Goal: Task Accomplishment & Management: Complete application form

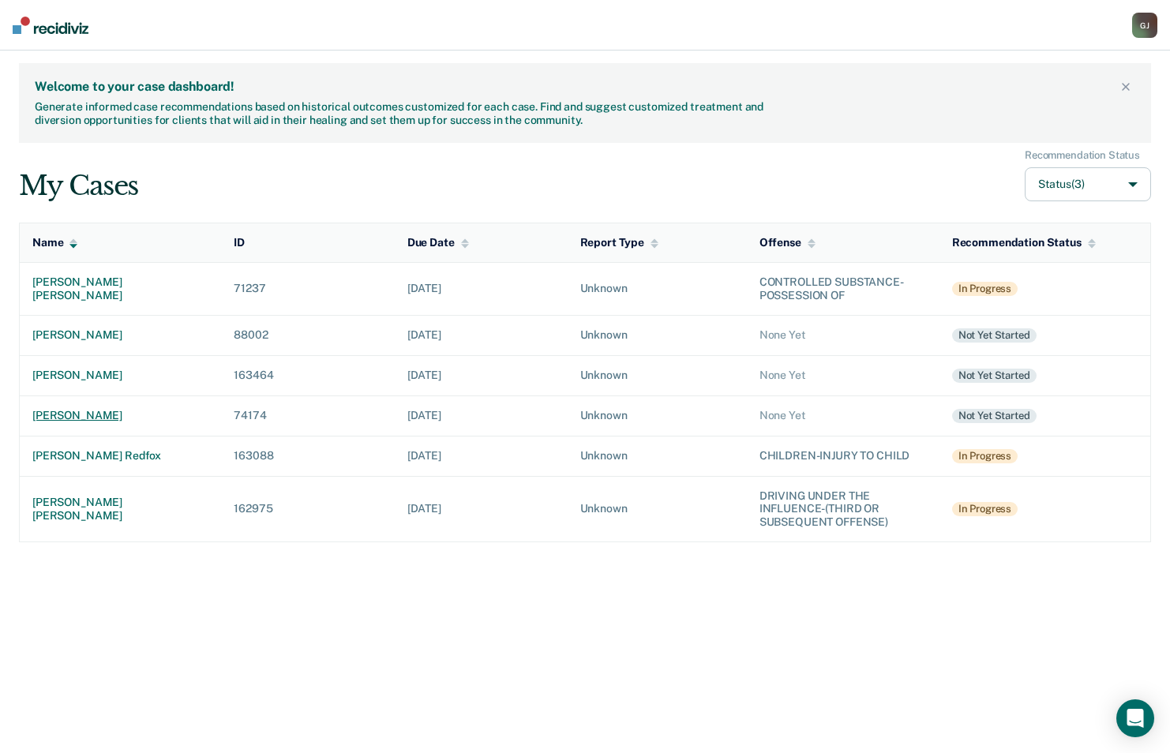
click at [84, 410] on div "[PERSON_NAME]" at bounding box center [120, 415] width 176 height 13
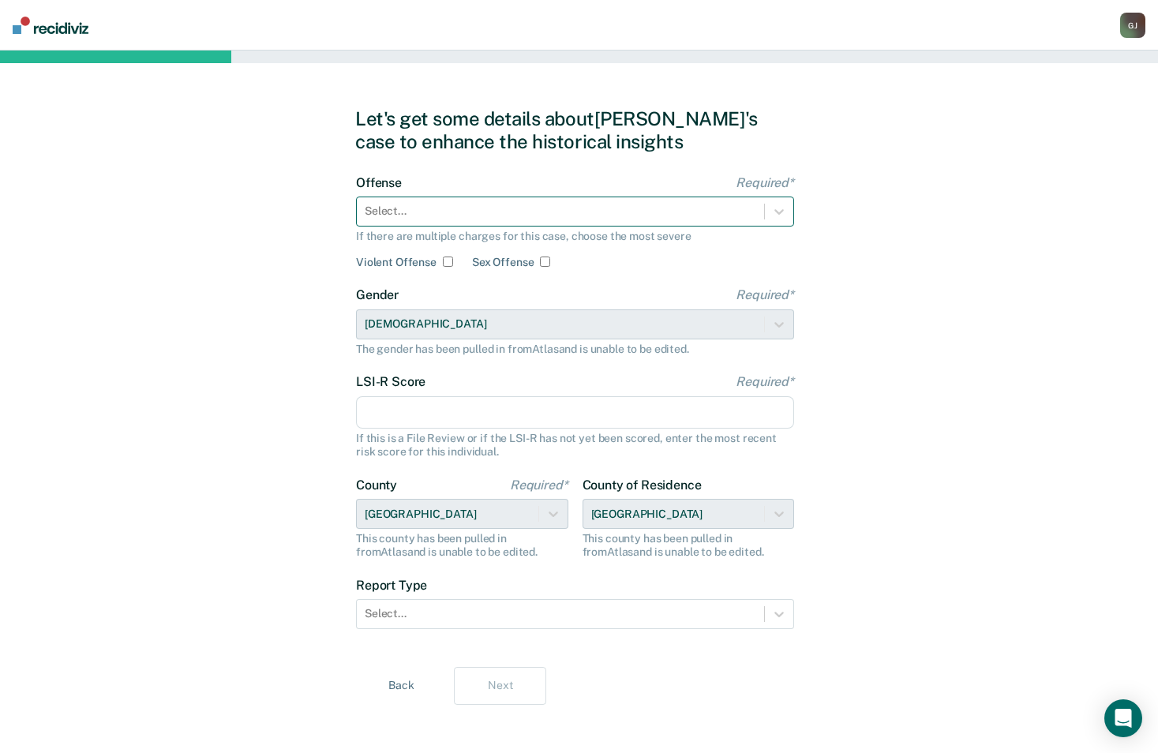
click at [525, 216] on div at bounding box center [561, 211] width 392 height 17
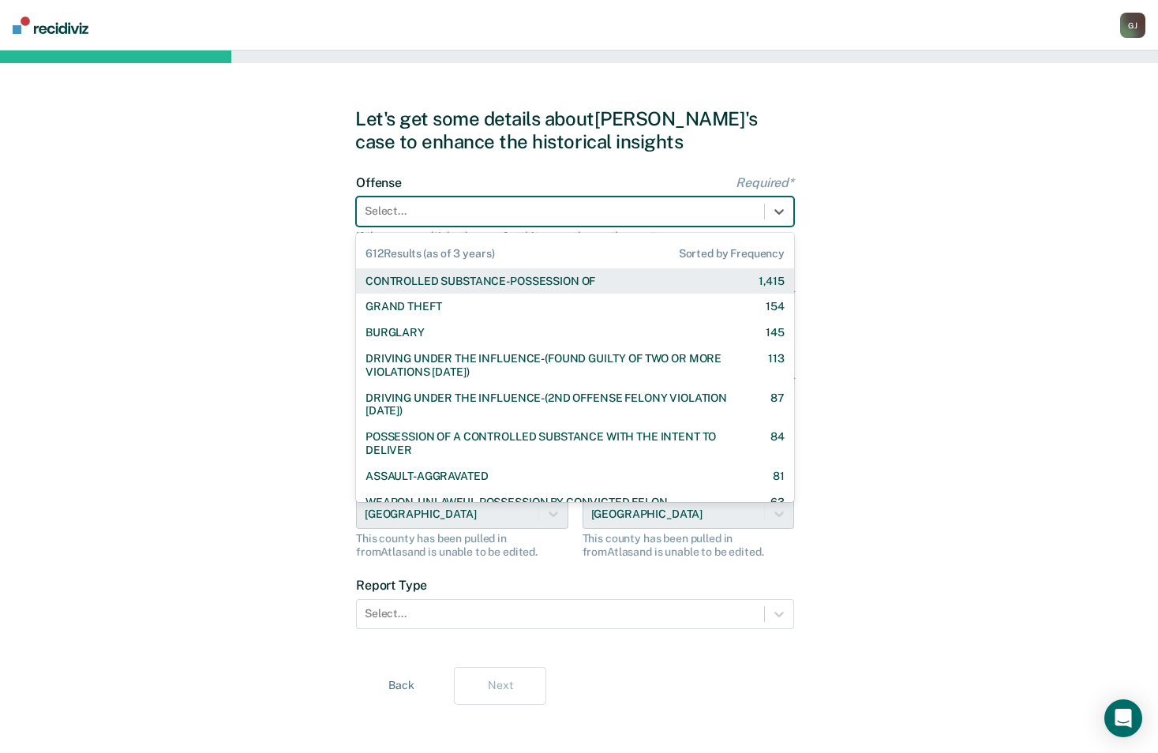
click at [489, 276] on div "CONTROLLED SUBSTANCE-POSSESSION OF" at bounding box center [480, 281] width 230 height 13
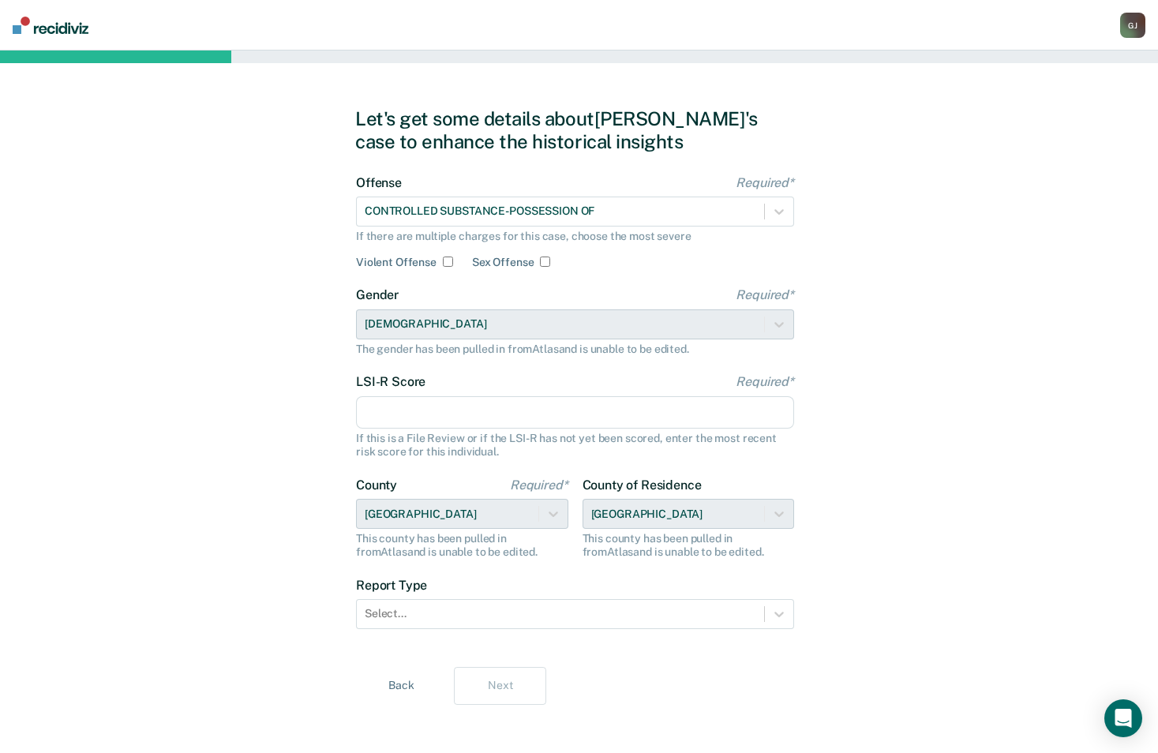
click at [495, 402] on input "LSI-R Score Required*" at bounding box center [575, 412] width 438 height 33
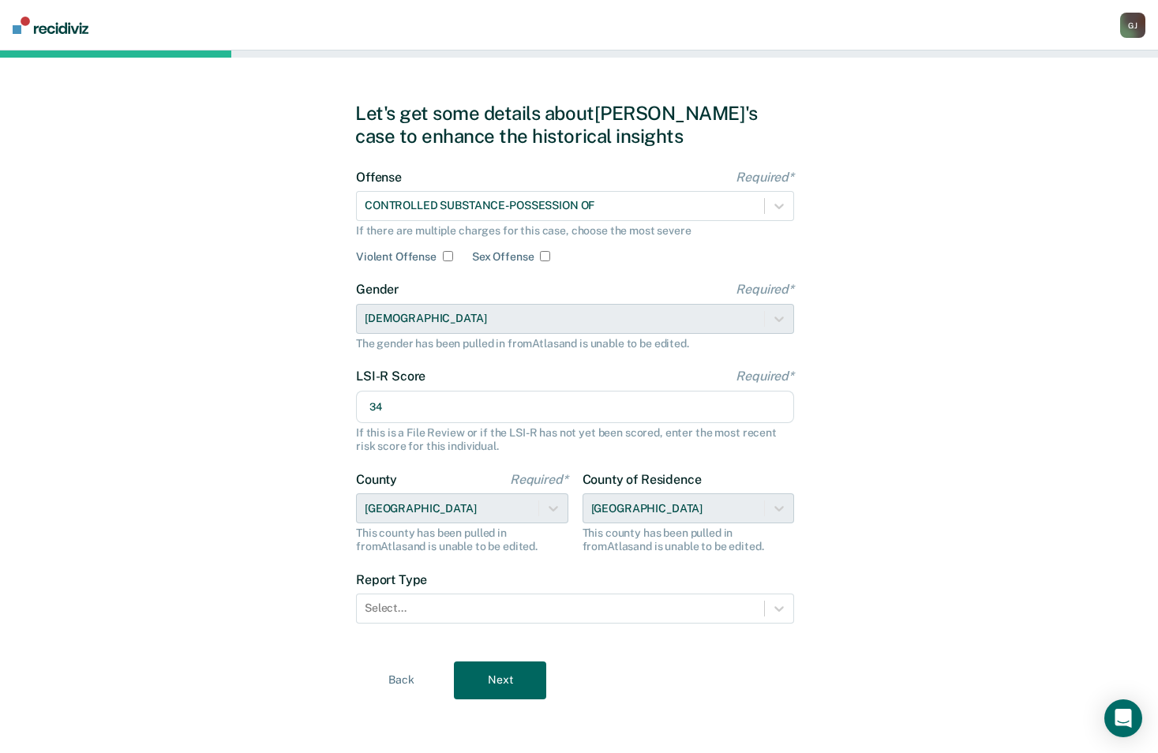
scroll to position [9, 0]
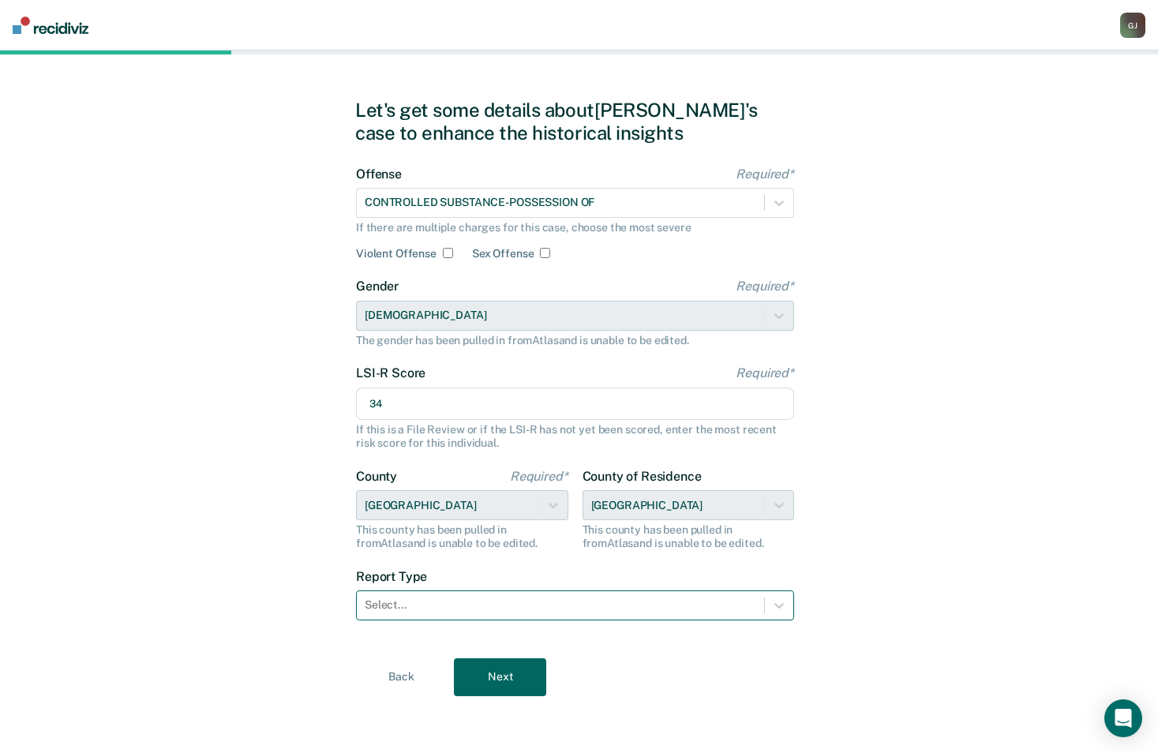
type input "34"
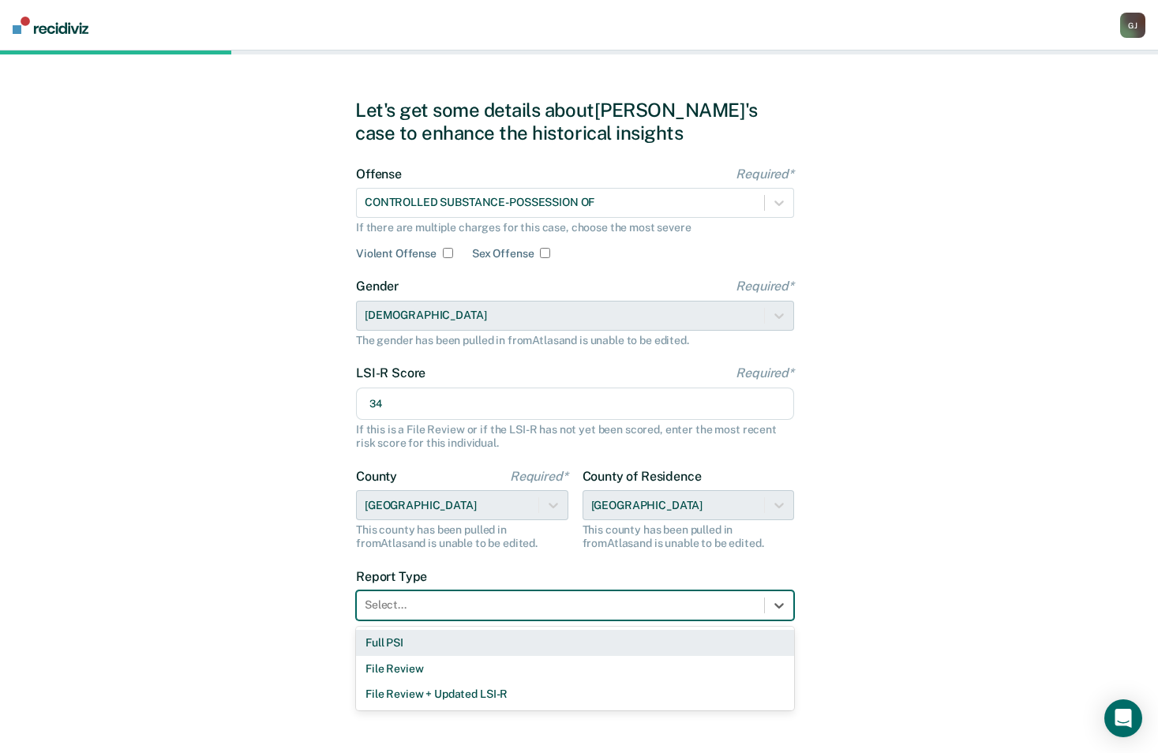
click at [510, 595] on div "Select..." at bounding box center [560, 605] width 407 height 23
click at [478, 648] on div "Full PSI" at bounding box center [575, 643] width 438 height 26
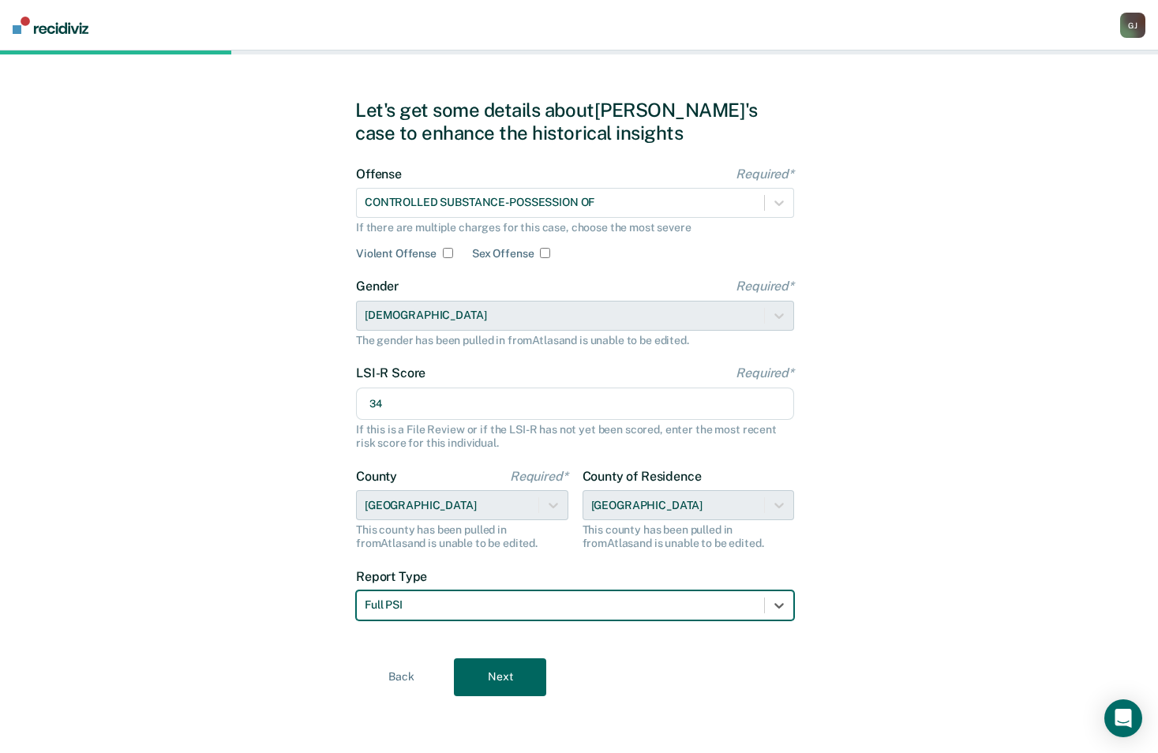
click at [496, 675] on button "Next" at bounding box center [500, 677] width 92 height 38
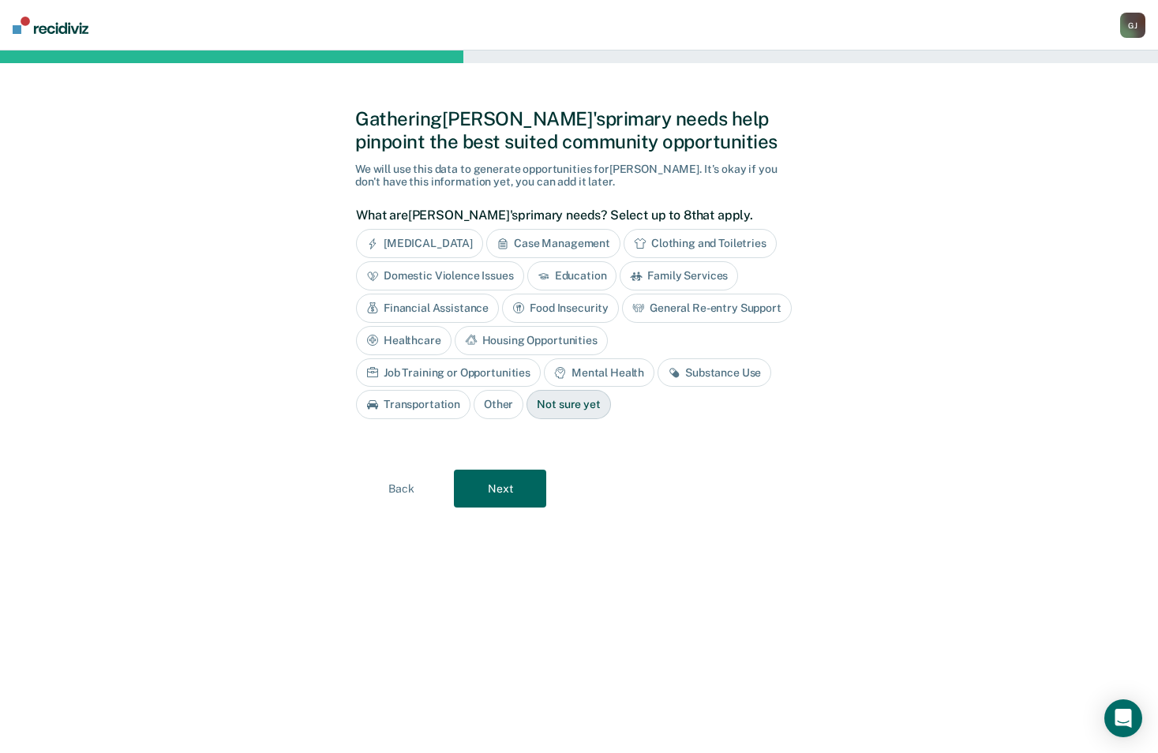
scroll to position [0, 0]
click at [664, 371] on div "Substance Use" at bounding box center [721, 372] width 114 height 29
click at [547, 358] on div "Job Training or Opportunities" at bounding box center [454, 372] width 185 height 29
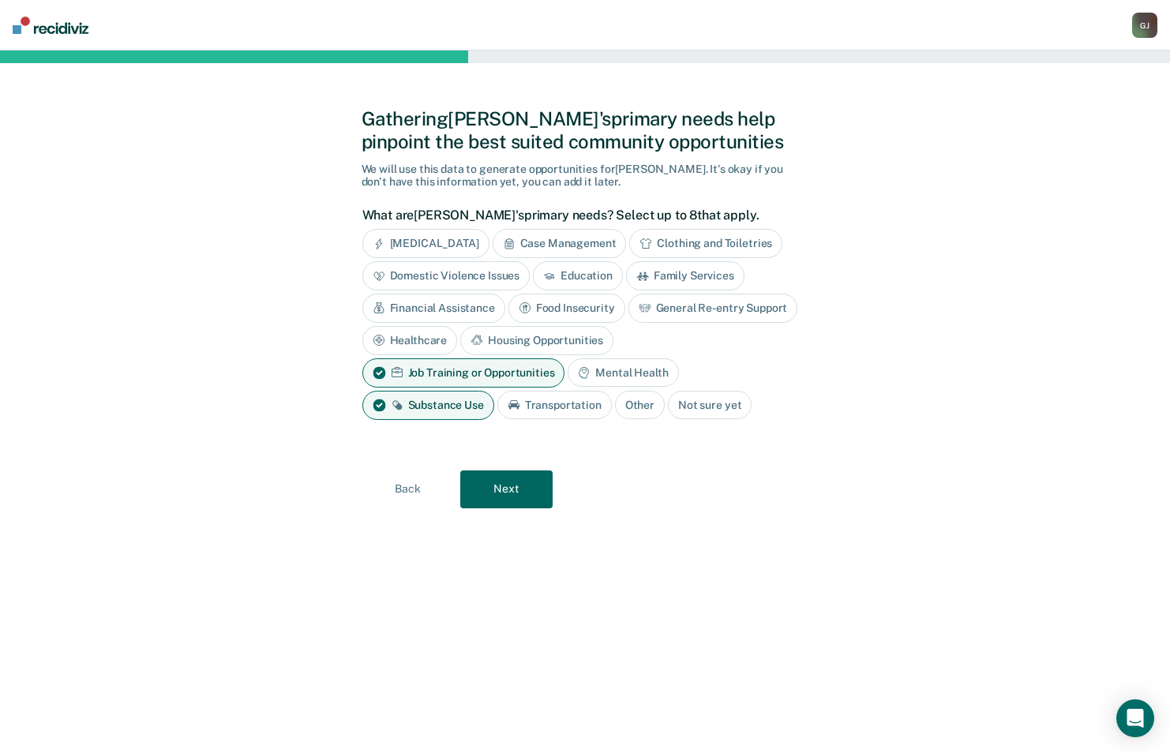
click at [562, 343] on div "Housing Opportunities" at bounding box center [536, 340] width 153 height 29
click at [712, 318] on div "General Re-entry Support" at bounding box center [713, 308] width 170 height 29
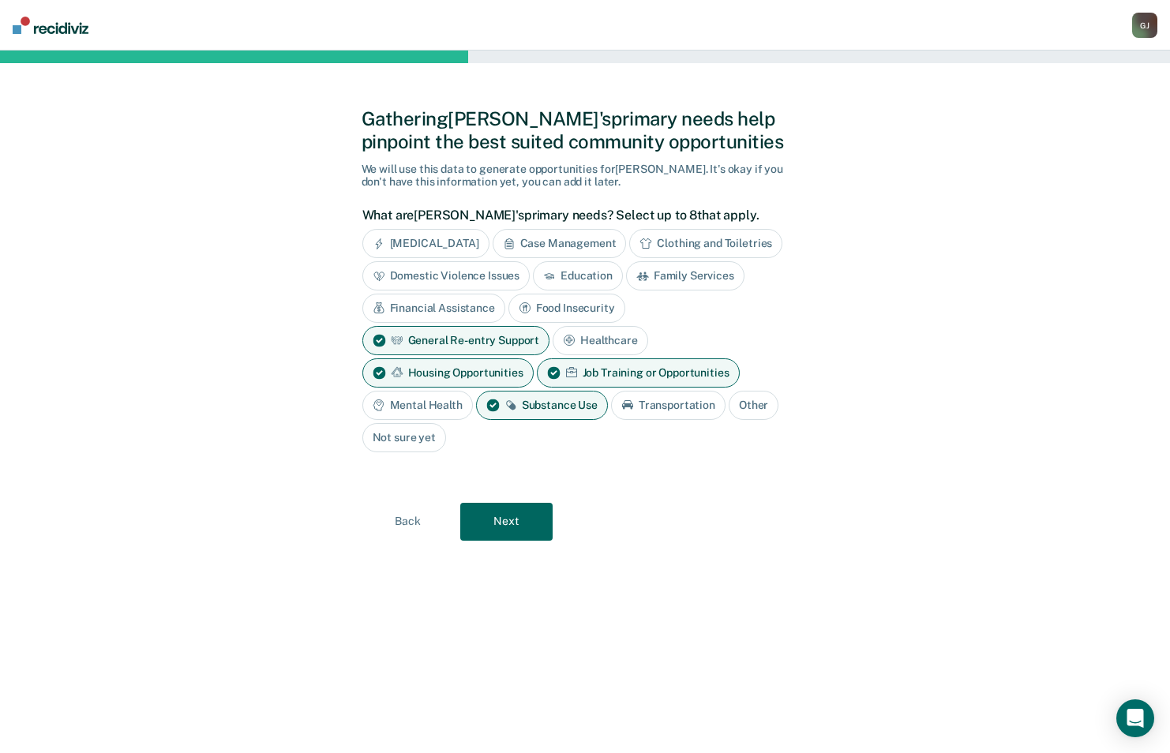
click at [519, 516] on button "Next" at bounding box center [506, 522] width 92 height 38
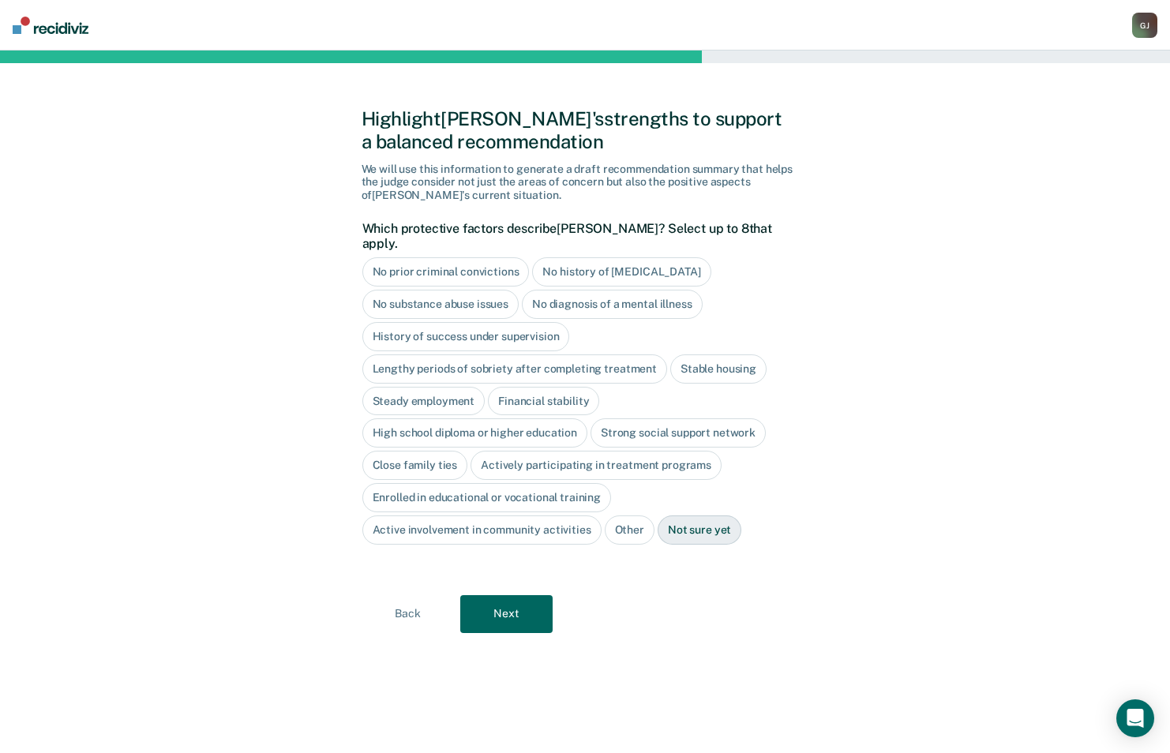
click at [622, 257] on div "No history of [MEDICAL_DATA]" at bounding box center [621, 271] width 178 height 29
click at [521, 605] on button "Next" at bounding box center [506, 614] width 92 height 38
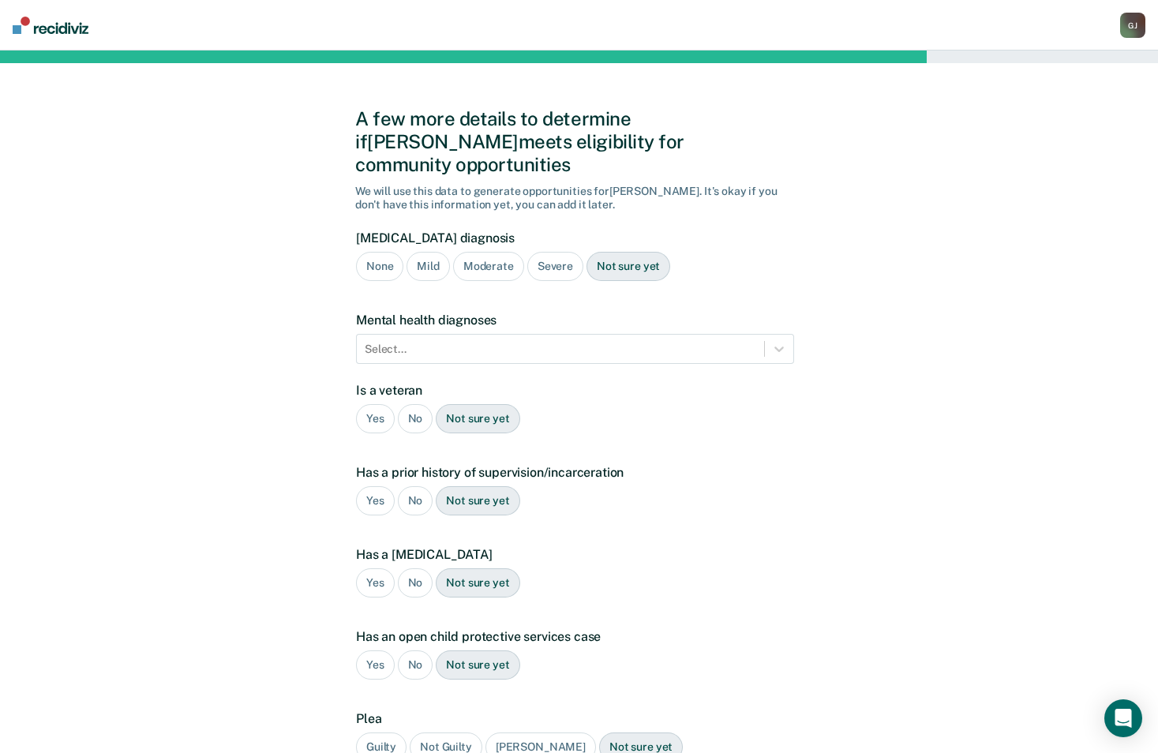
click at [409, 404] on div "No" at bounding box center [416, 418] width 36 height 29
click at [371, 486] on div "Yes" at bounding box center [375, 500] width 39 height 29
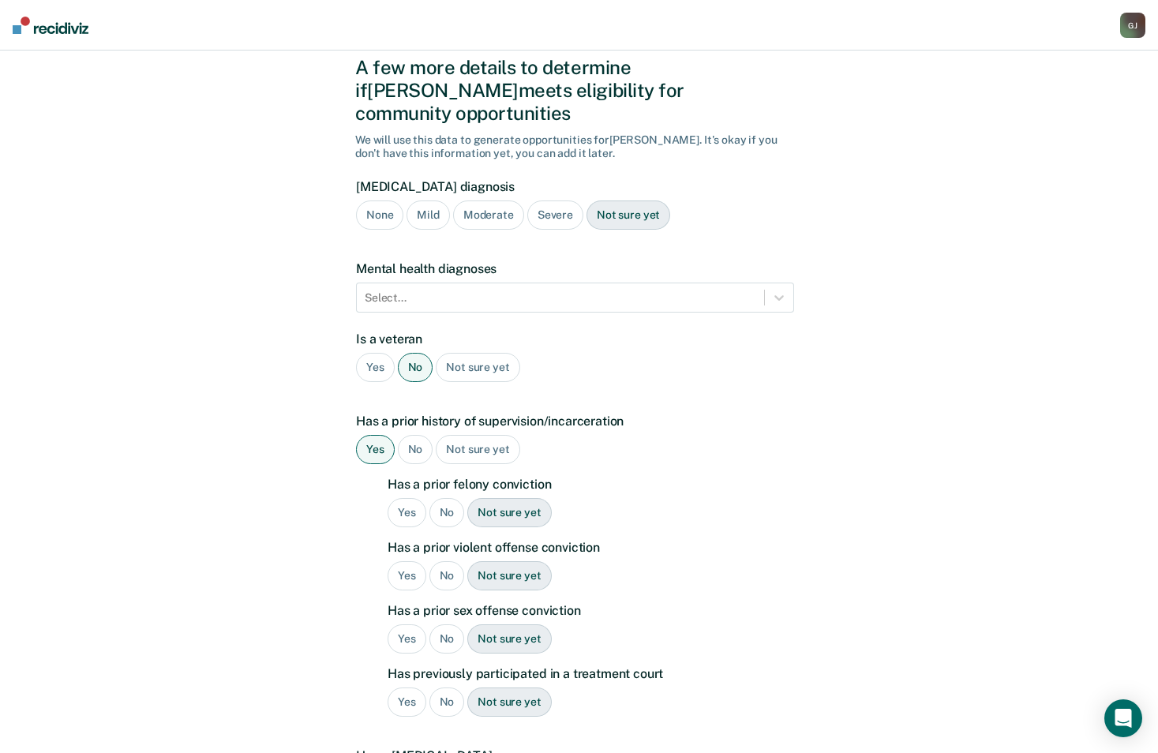
scroll to position [79, 0]
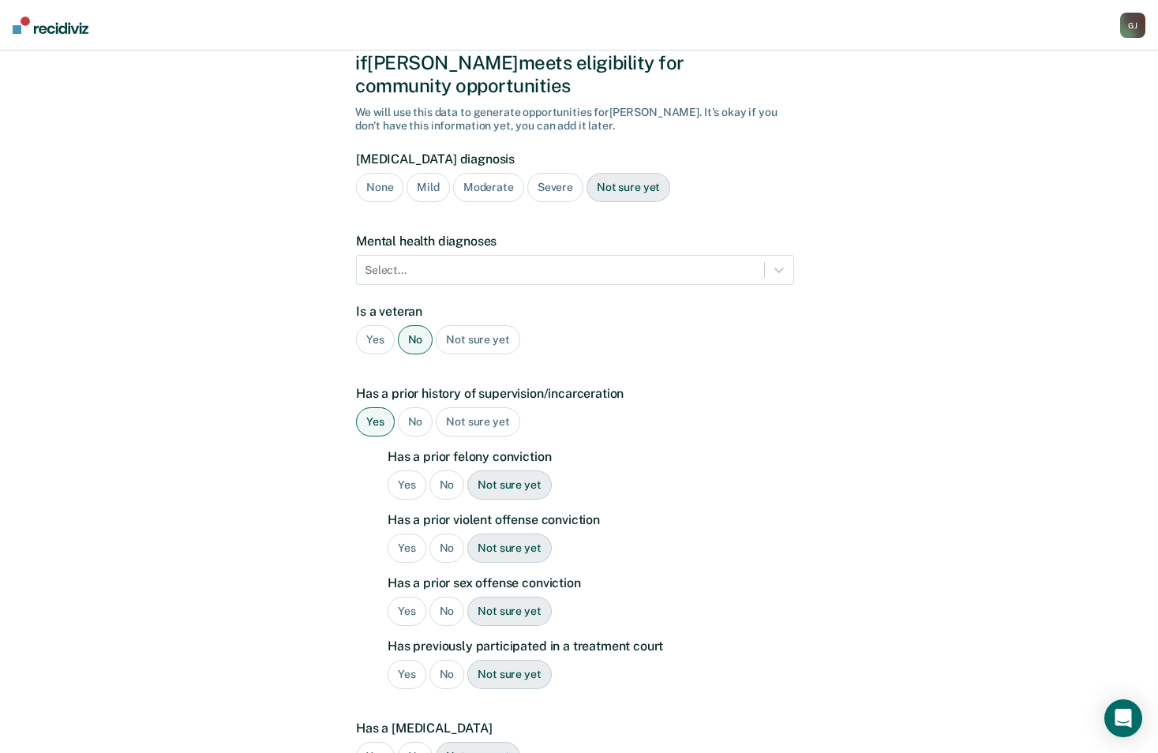
click at [407, 470] on div "Yes" at bounding box center [407, 484] width 39 height 29
click at [452, 534] on div "No" at bounding box center [447, 548] width 36 height 29
click at [440, 597] on div "No" at bounding box center [447, 611] width 36 height 29
click at [411, 660] on div "Yes" at bounding box center [407, 674] width 39 height 29
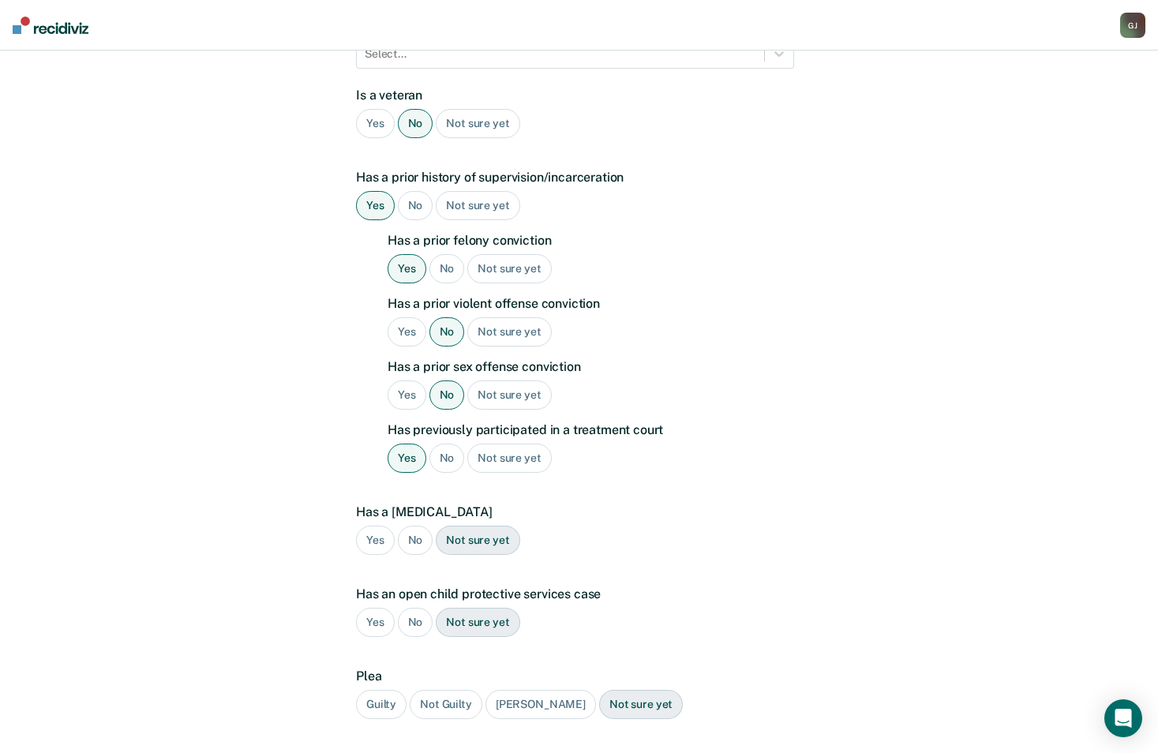
scroll to position [316, 0]
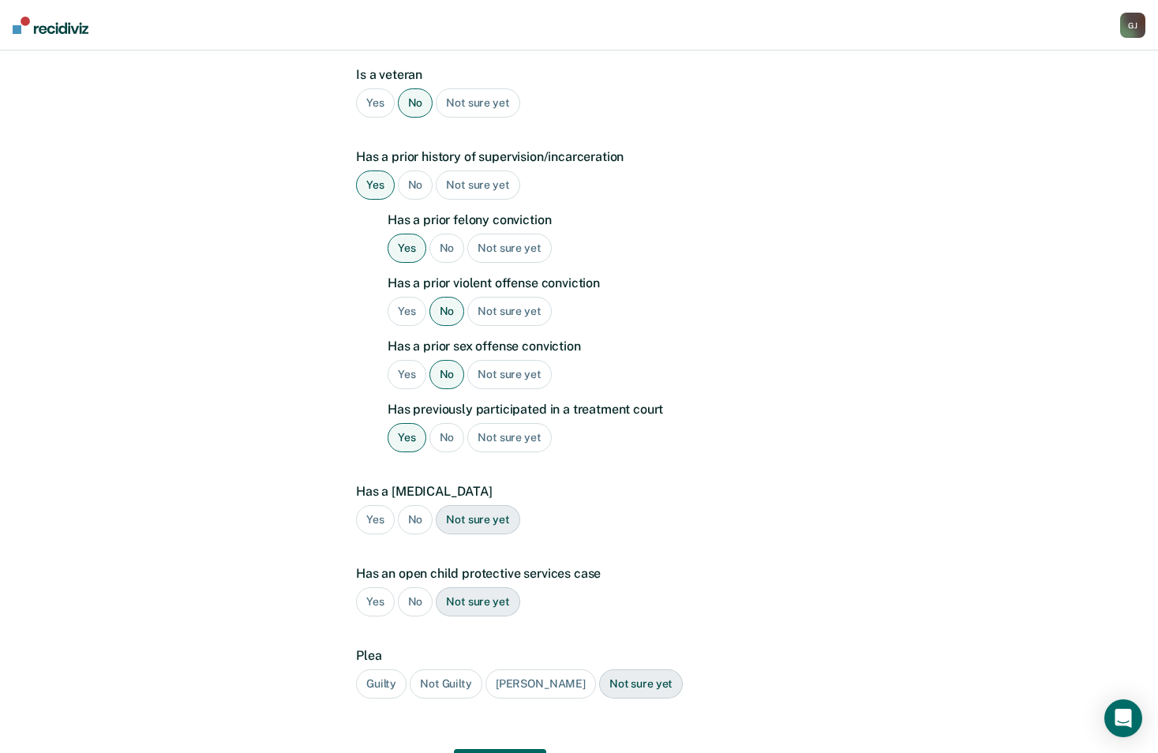
click at [422, 505] on div "No" at bounding box center [416, 519] width 36 height 29
click at [416, 587] on div "No" at bounding box center [416, 601] width 36 height 29
click at [384, 669] on div "Guilty" at bounding box center [381, 683] width 51 height 29
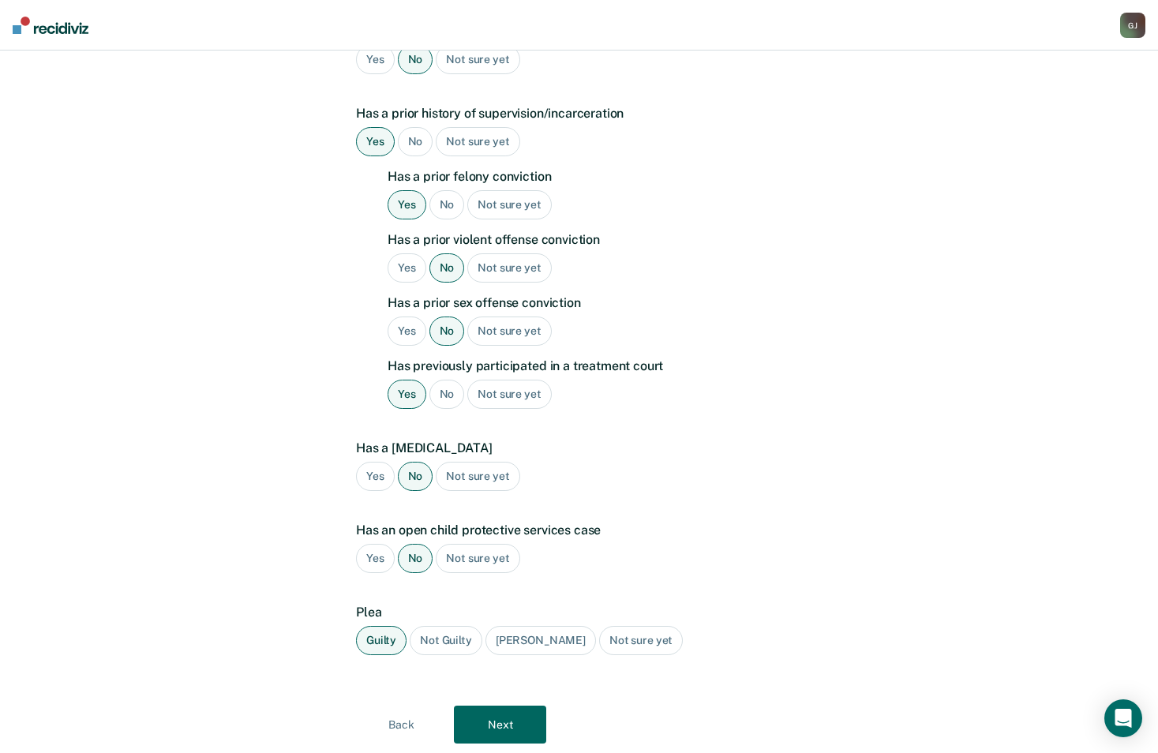
scroll to position [384, 0]
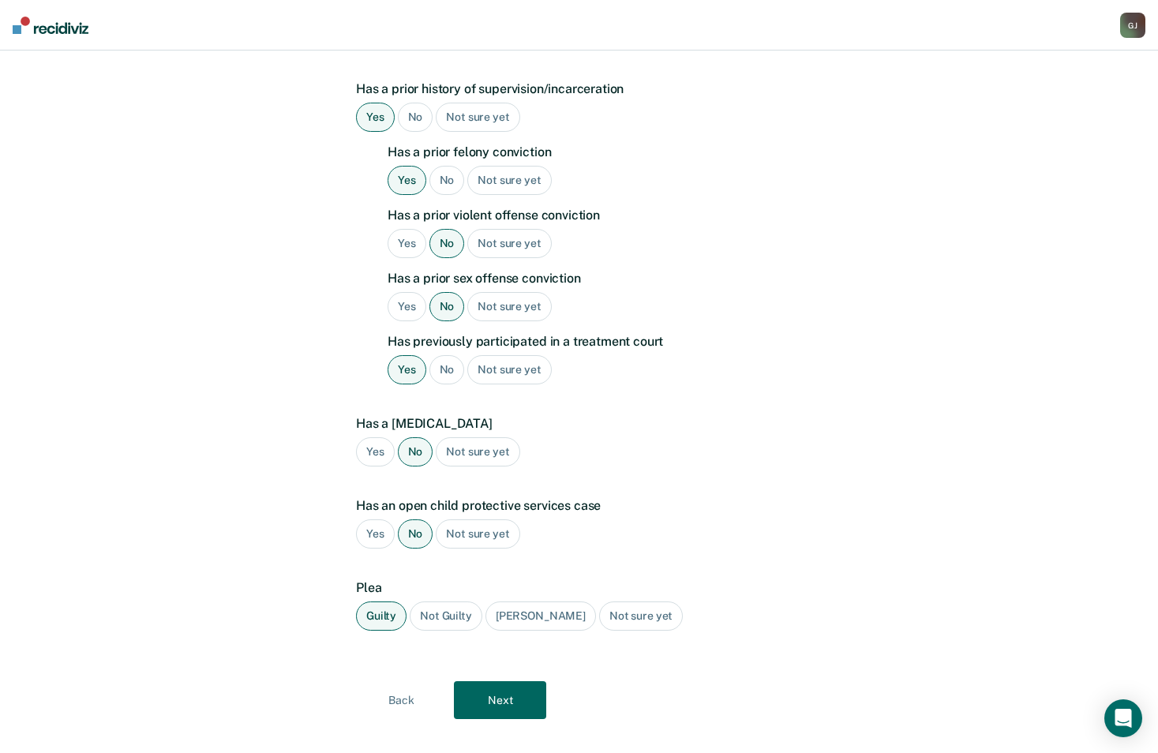
click at [506, 681] on button "Next" at bounding box center [500, 700] width 92 height 38
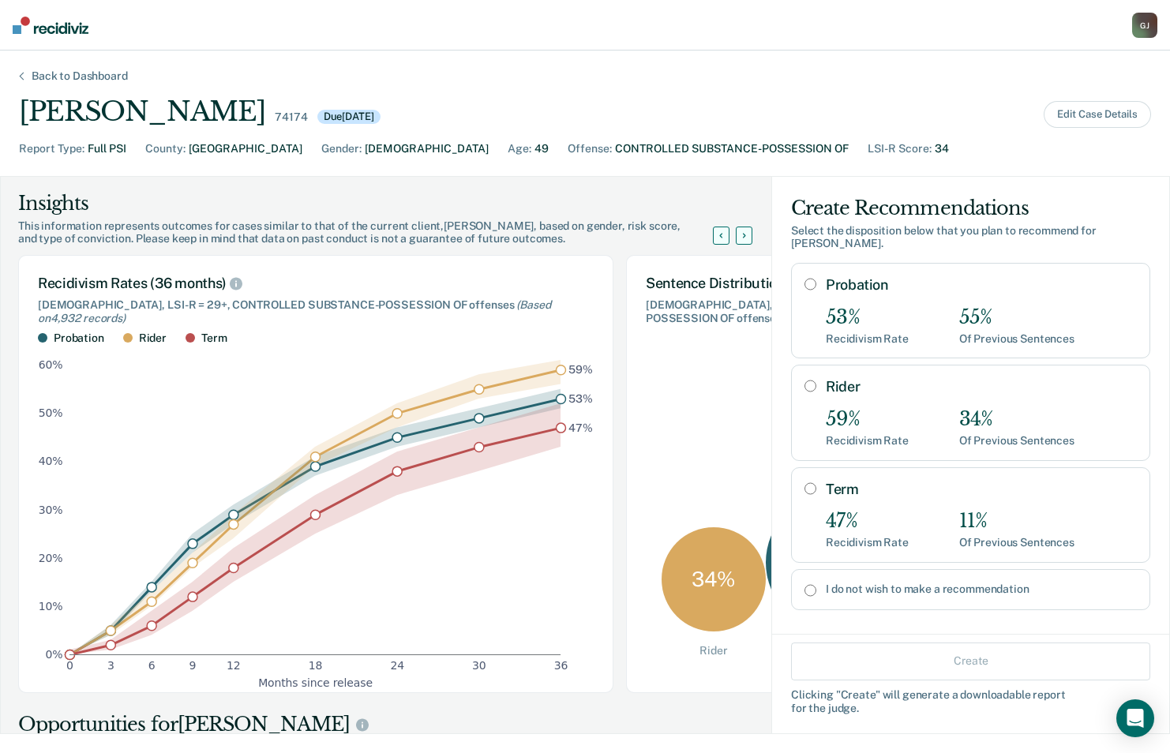
click at [804, 278] on input "Probation" at bounding box center [810, 284] width 12 height 13
radio input "true"
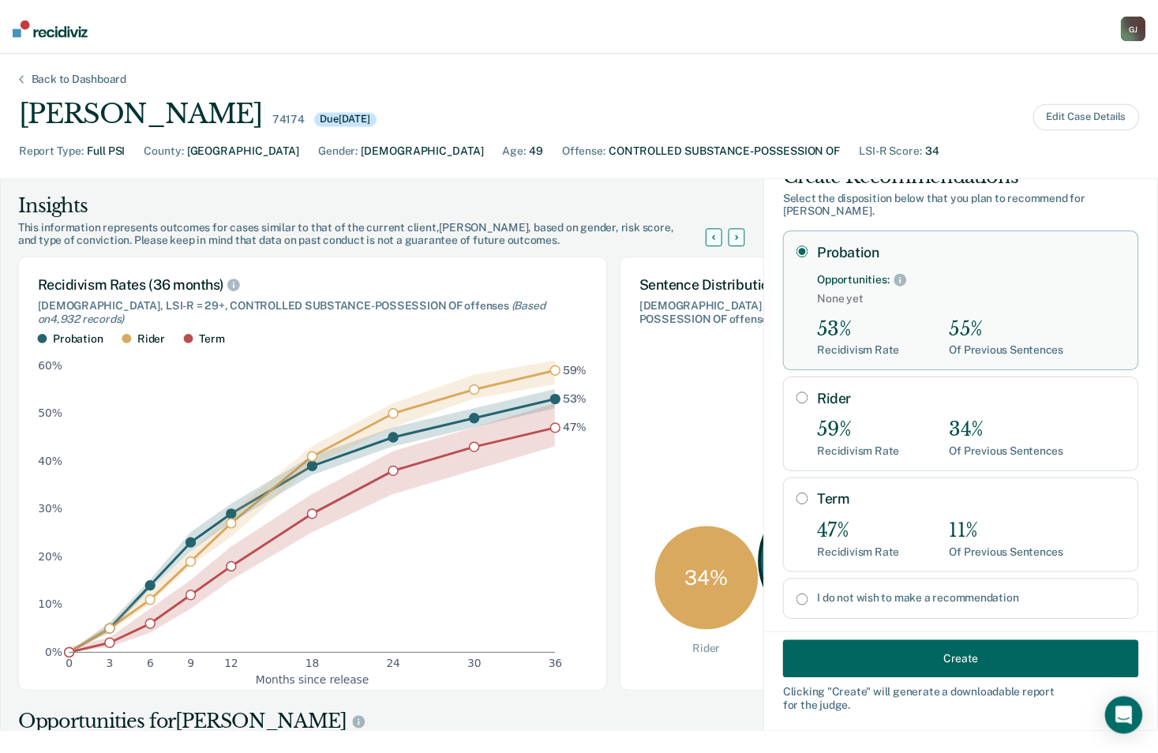
scroll to position [48, 0]
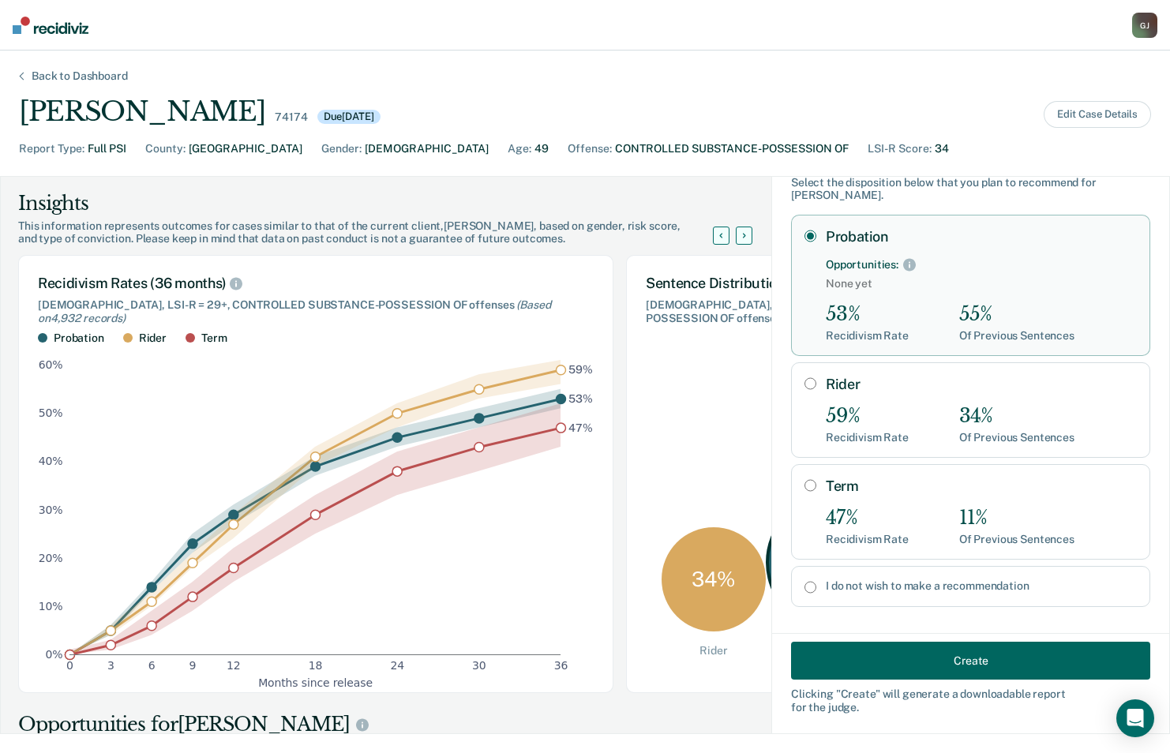
click at [929, 650] on button "Create" at bounding box center [970, 661] width 359 height 38
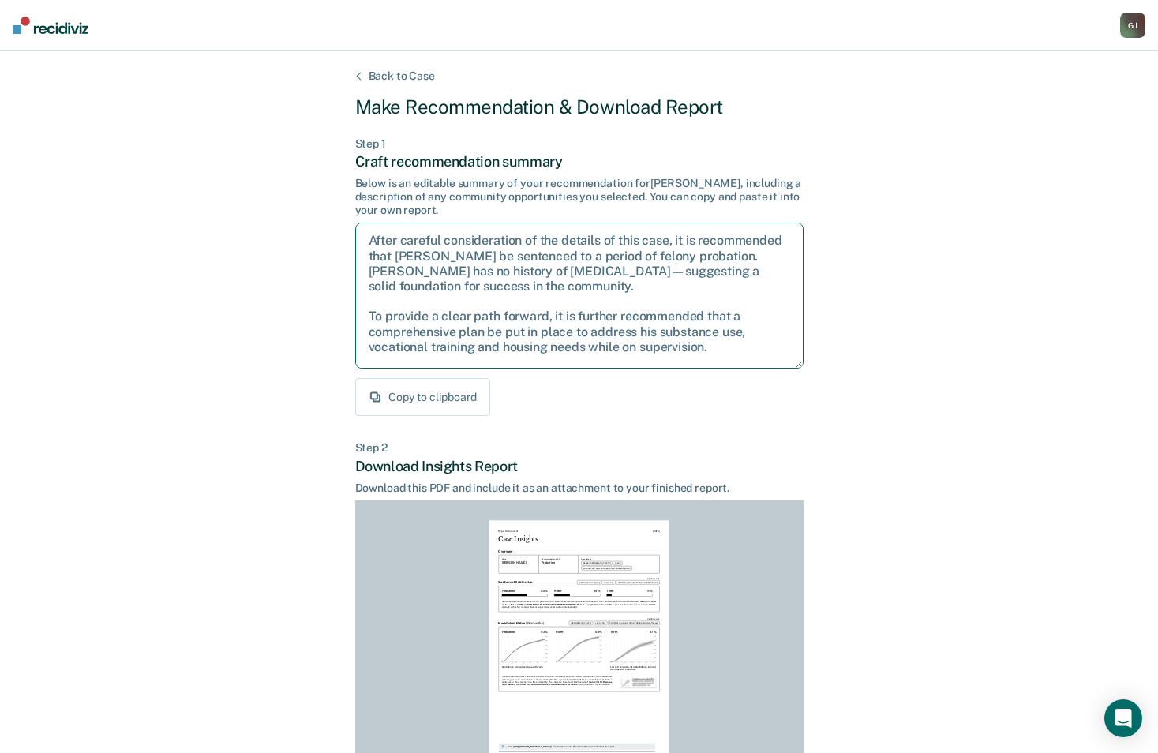
drag, startPoint x: 367, startPoint y: 238, endPoint x: 729, endPoint y: 348, distance: 377.8
click at [729, 348] on textarea "After careful consideration of the details of this case, it is recommended that…" at bounding box center [579, 296] width 448 height 146
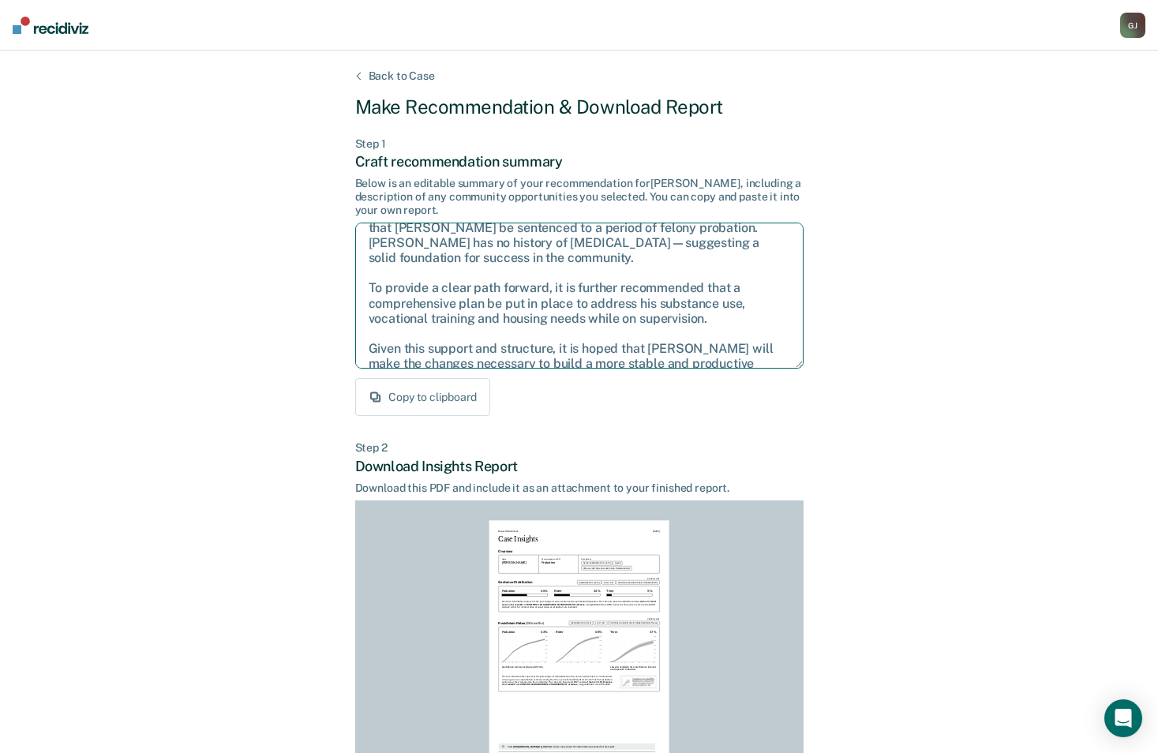
scroll to position [41, 0]
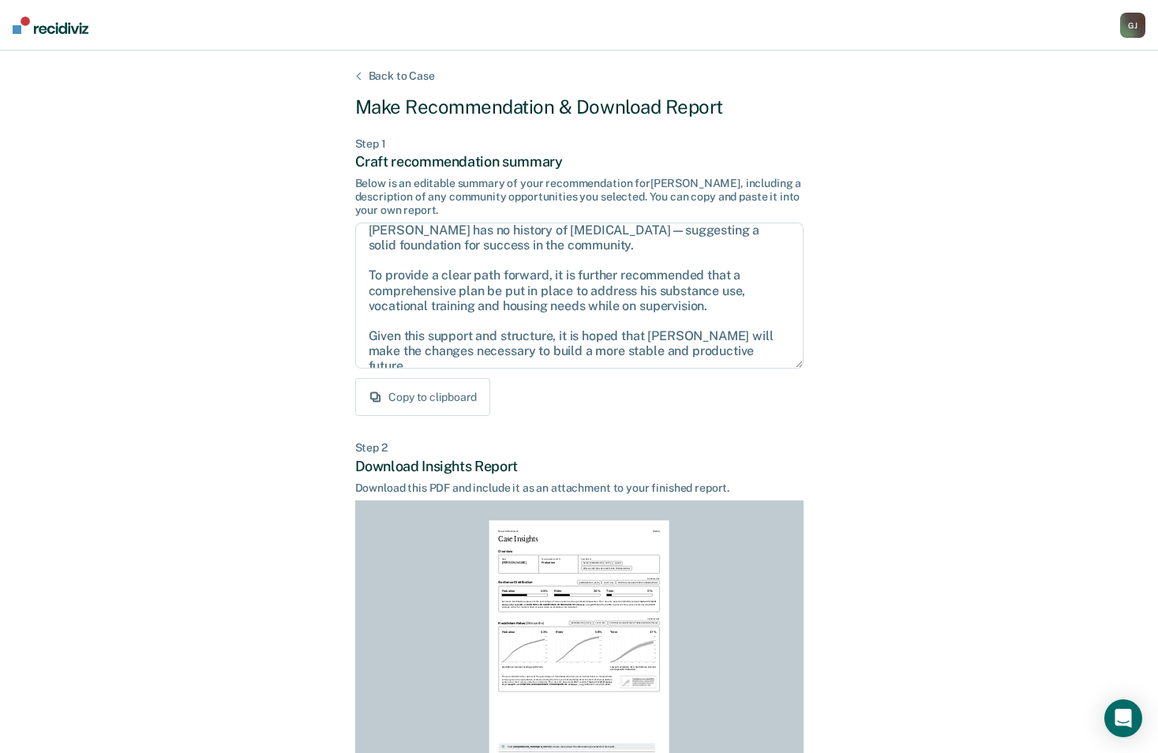
click at [868, 504] on div "Back to Case Make Recommendation & Download Report Step 1 Craft recommendation …" at bounding box center [579, 475] width 1158 height 849
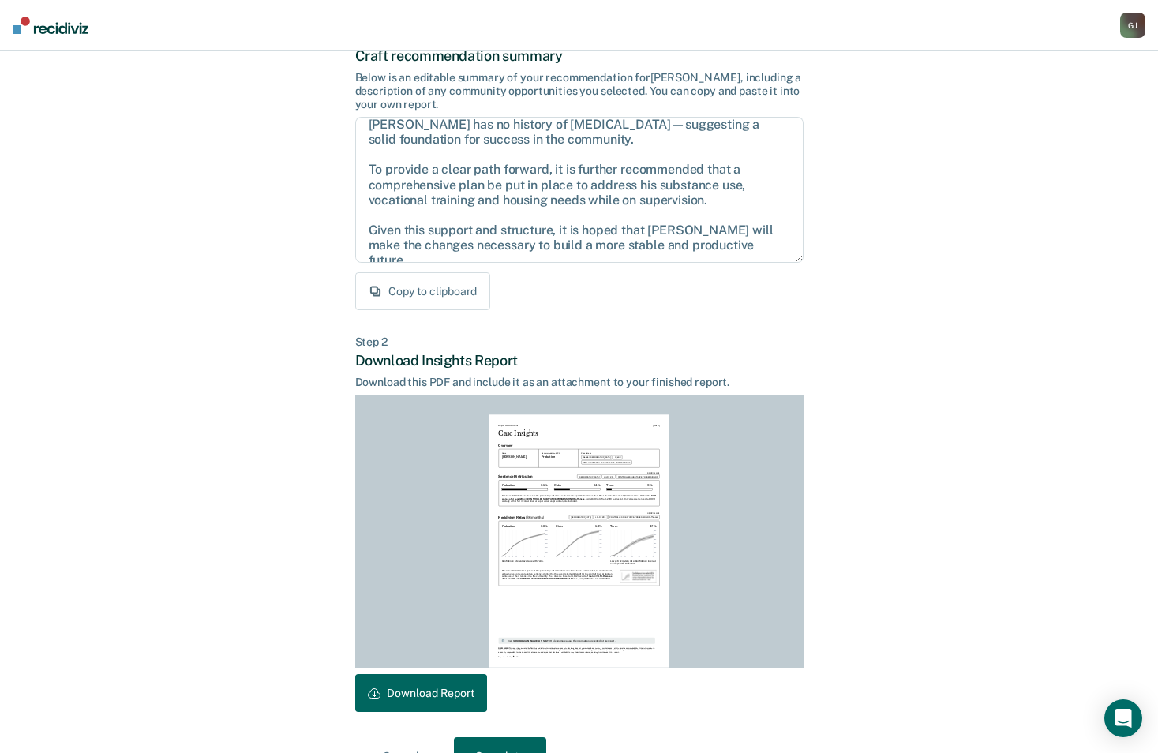
scroll to position [147, 0]
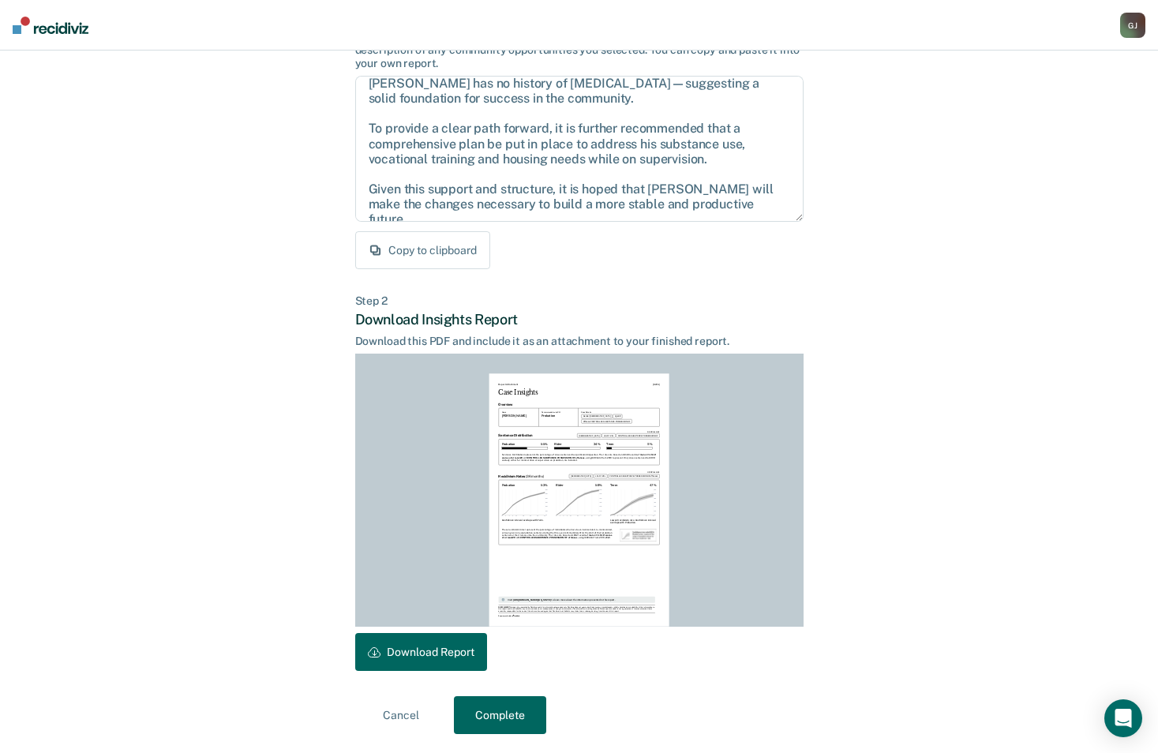
click at [434, 656] on button "Download Report" at bounding box center [421, 652] width 132 height 38
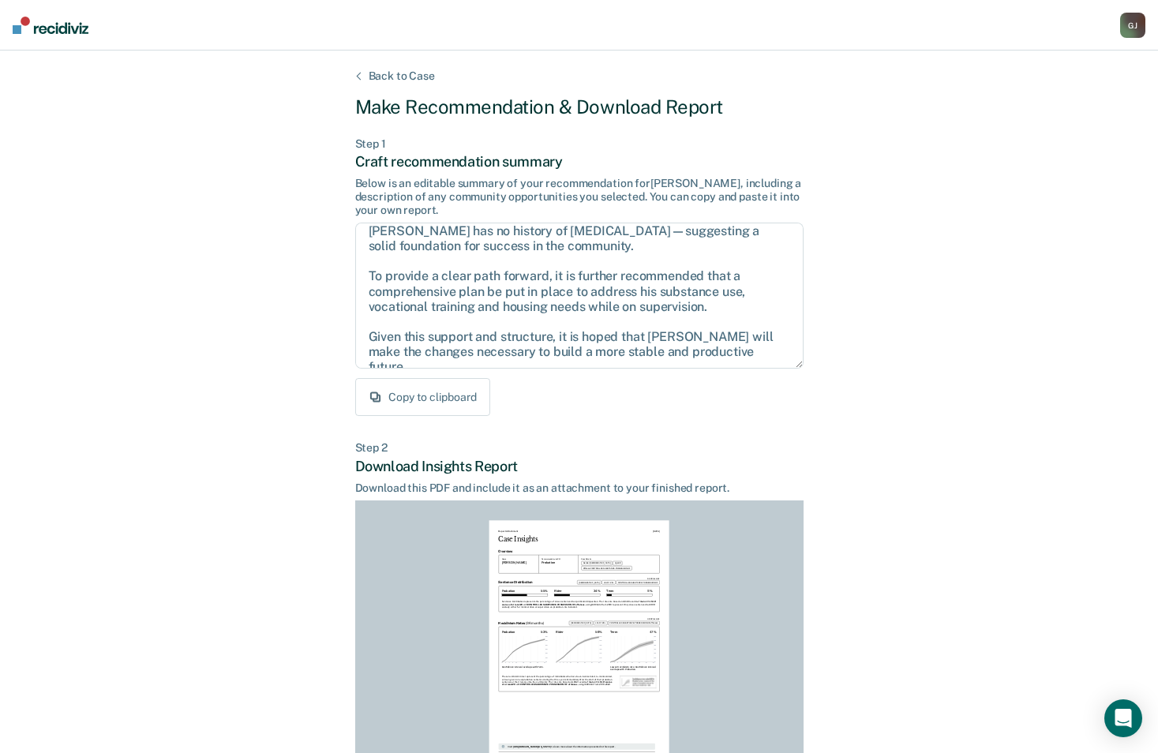
click at [1130, 23] on div "[PERSON_NAME]" at bounding box center [1132, 25] width 25 height 25
click at [1050, 103] on link "Log Out" at bounding box center [1067, 102] width 132 height 13
